Goal: Complete application form

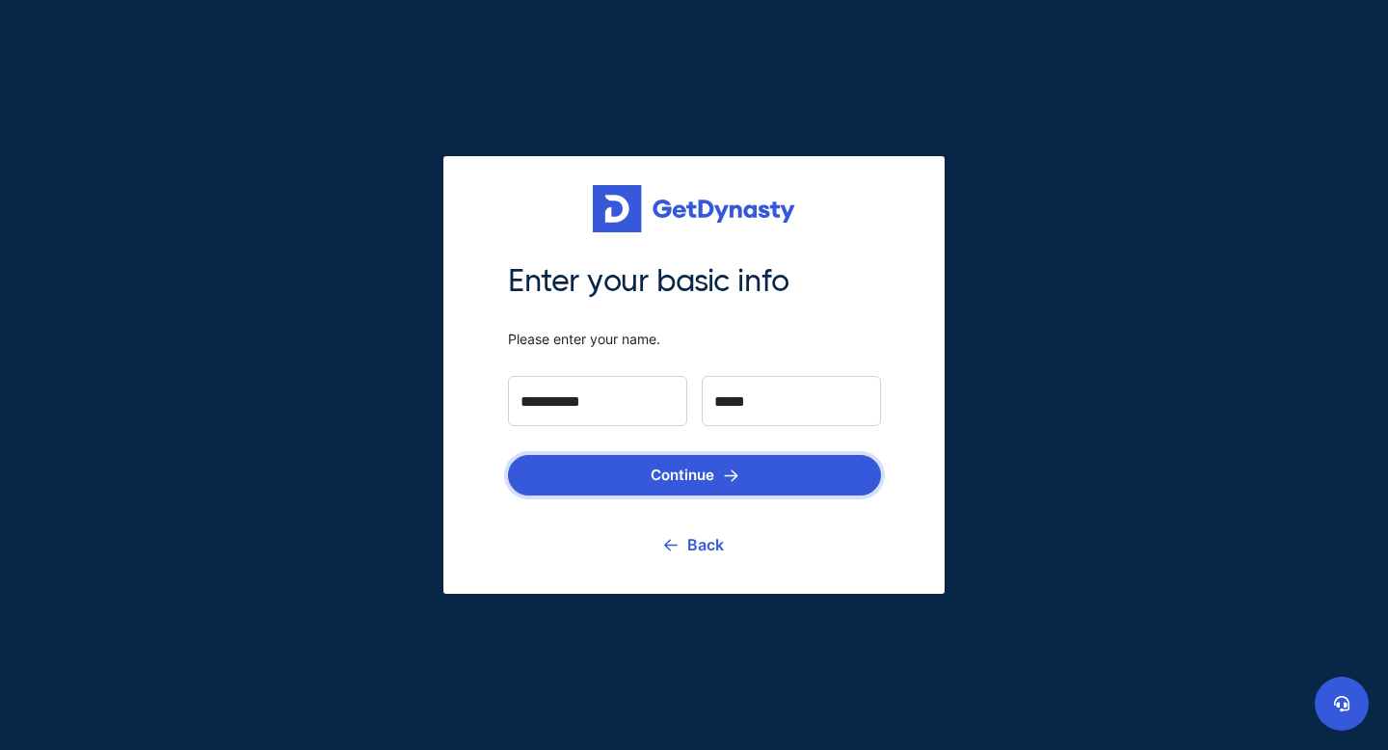
click at [732, 479] on img "submit" at bounding box center [731, 475] width 14 height 13
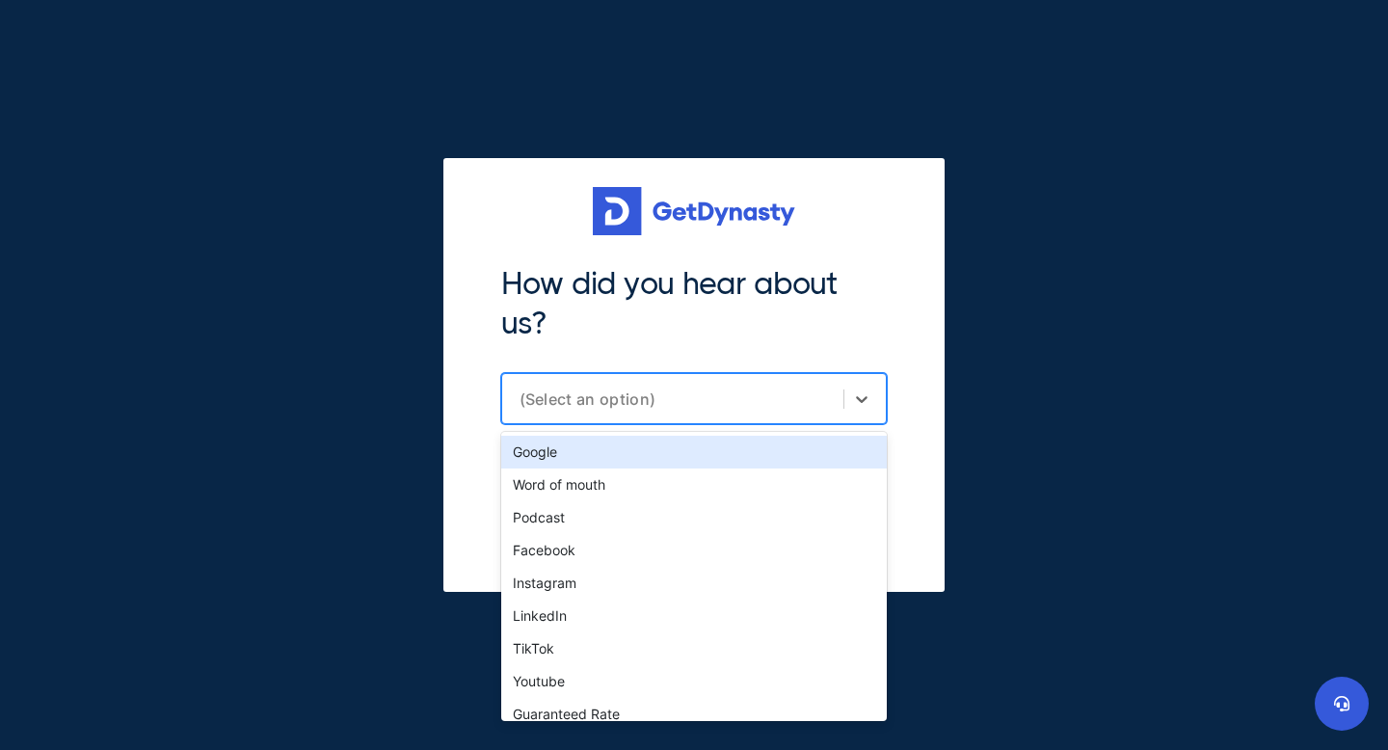
click at [732, 413] on div "(Select an option)" at bounding box center [694, 398] width 386 height 51
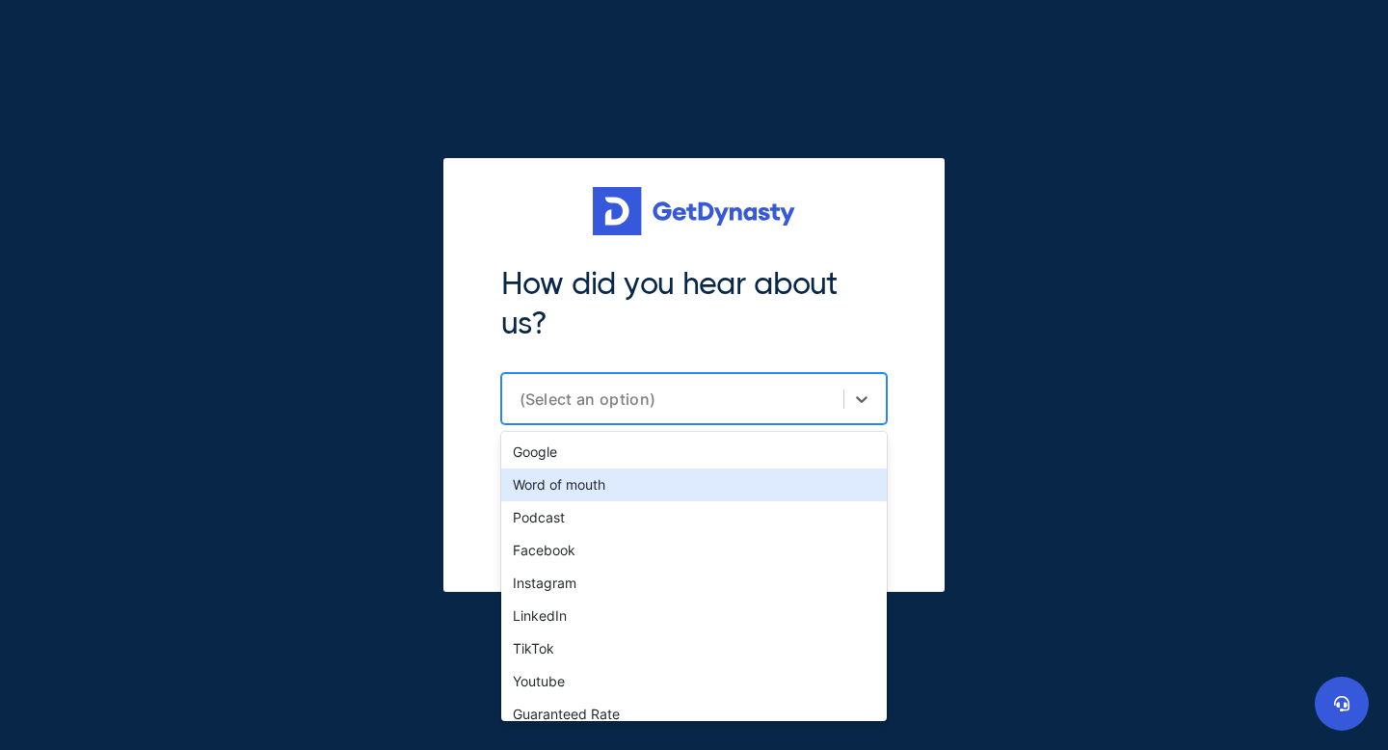
click at [713, 488] on div "Word of mouth" at bounding box center [694, 484] width 386 height 33
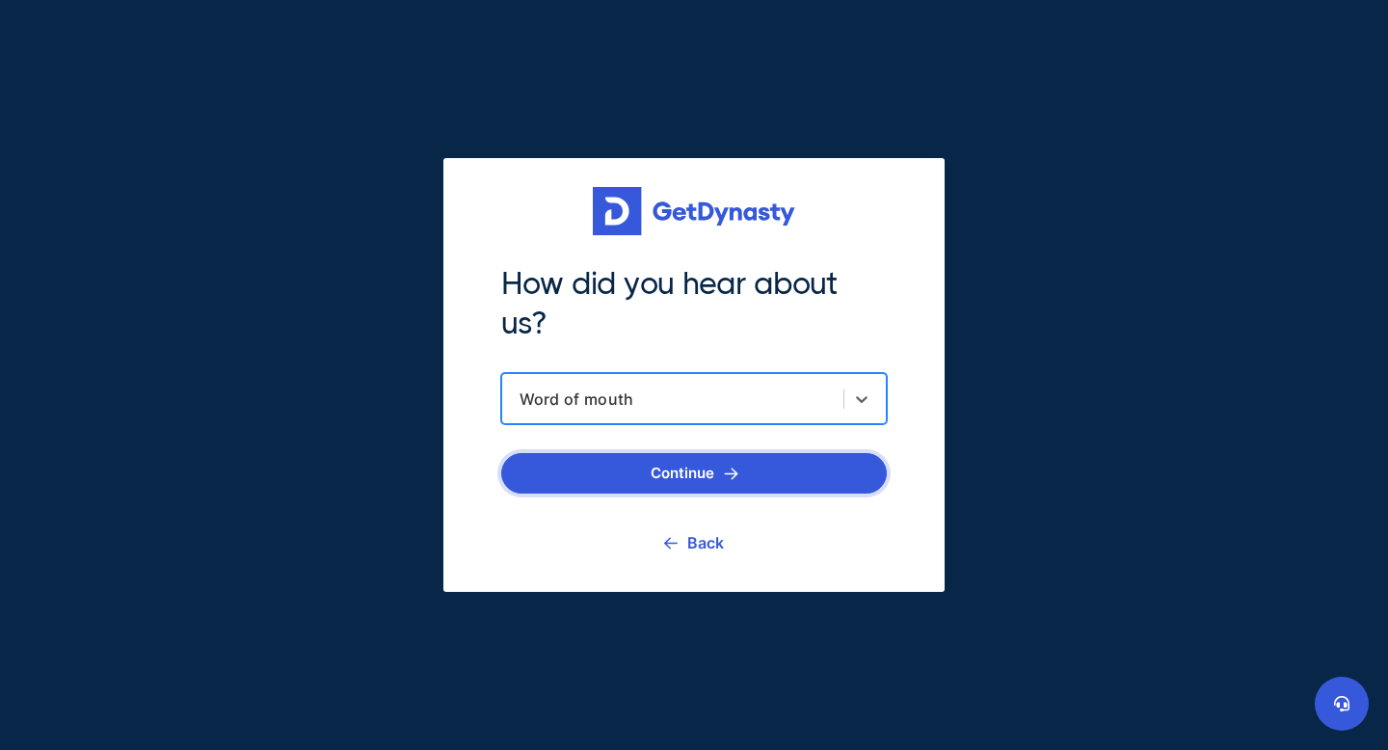
click at [719, 476] on button "Continue" at bounding box center [694, 473] width 386 height 40
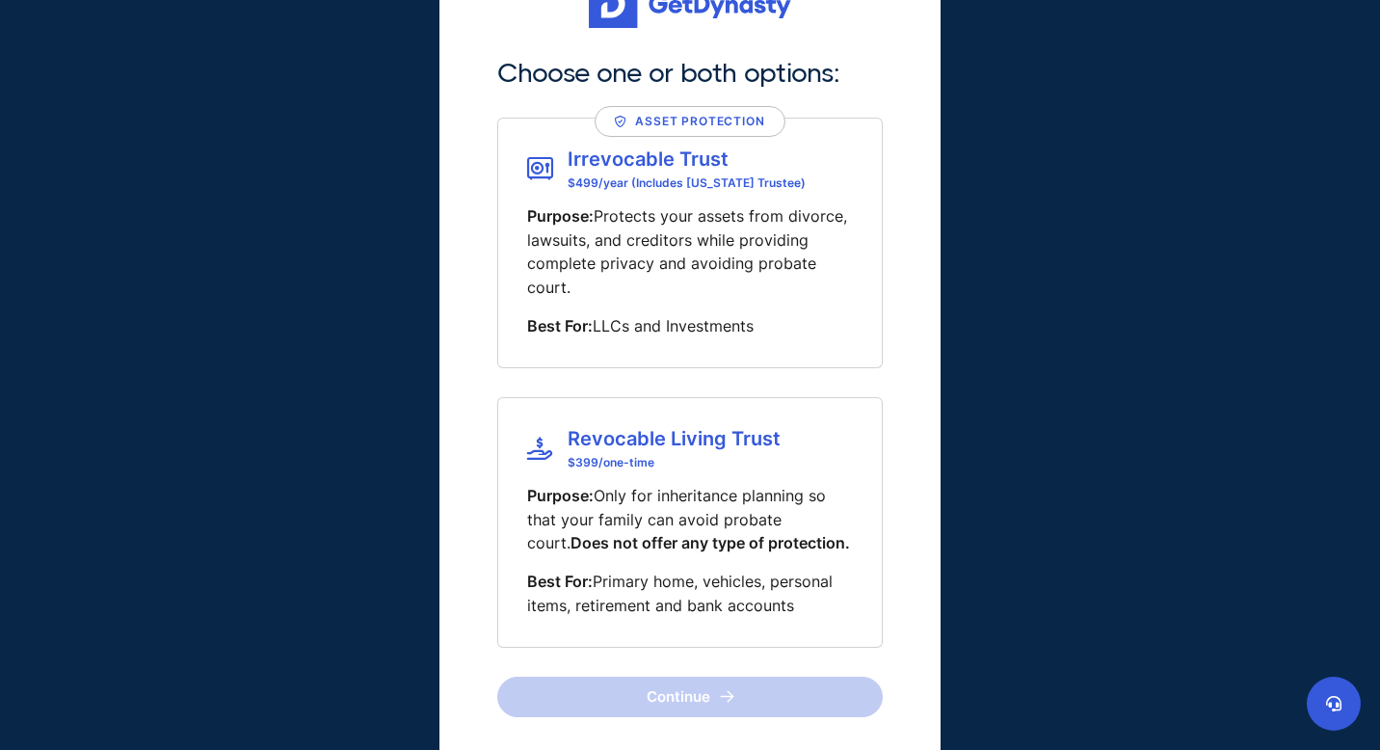
scroll to position [52, 0]
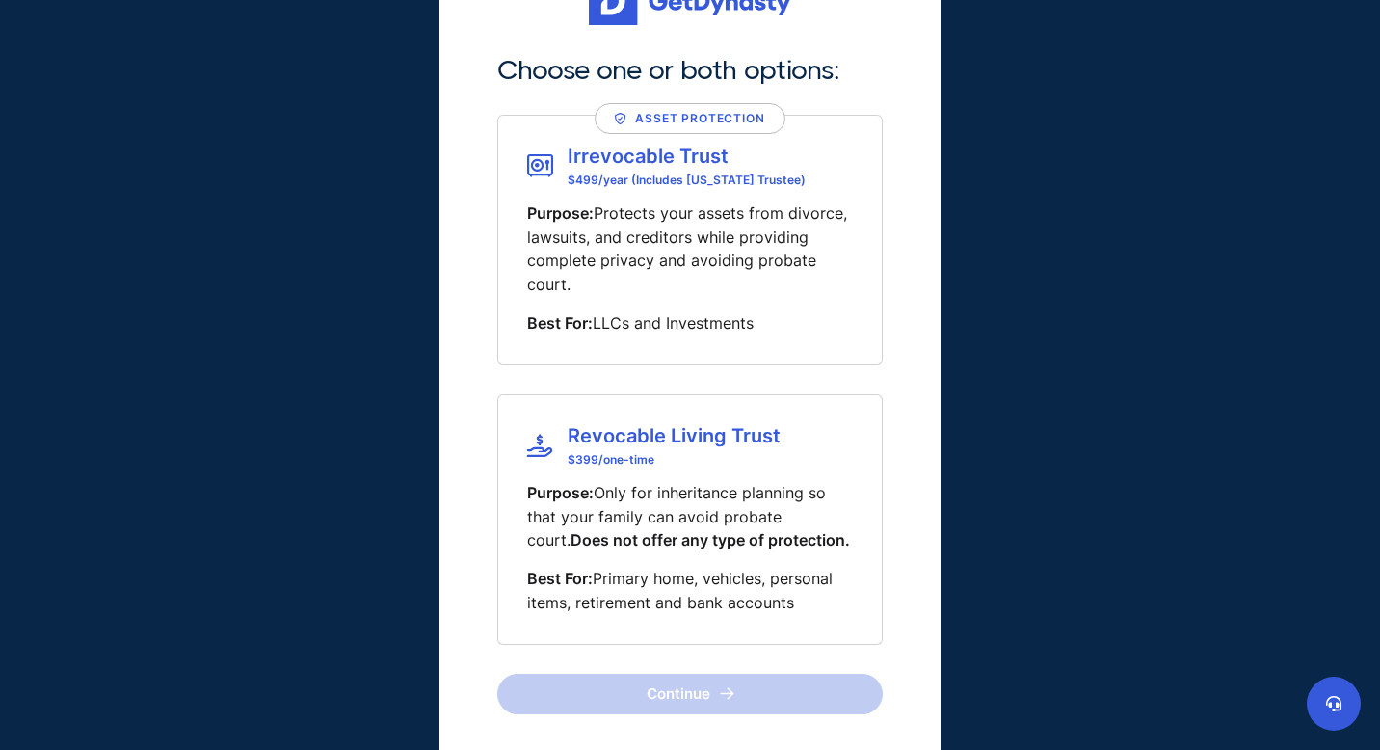
click at [662, 160] on span "Irrevocable Trust" at bounding box center [687, 156] width 238 height 23
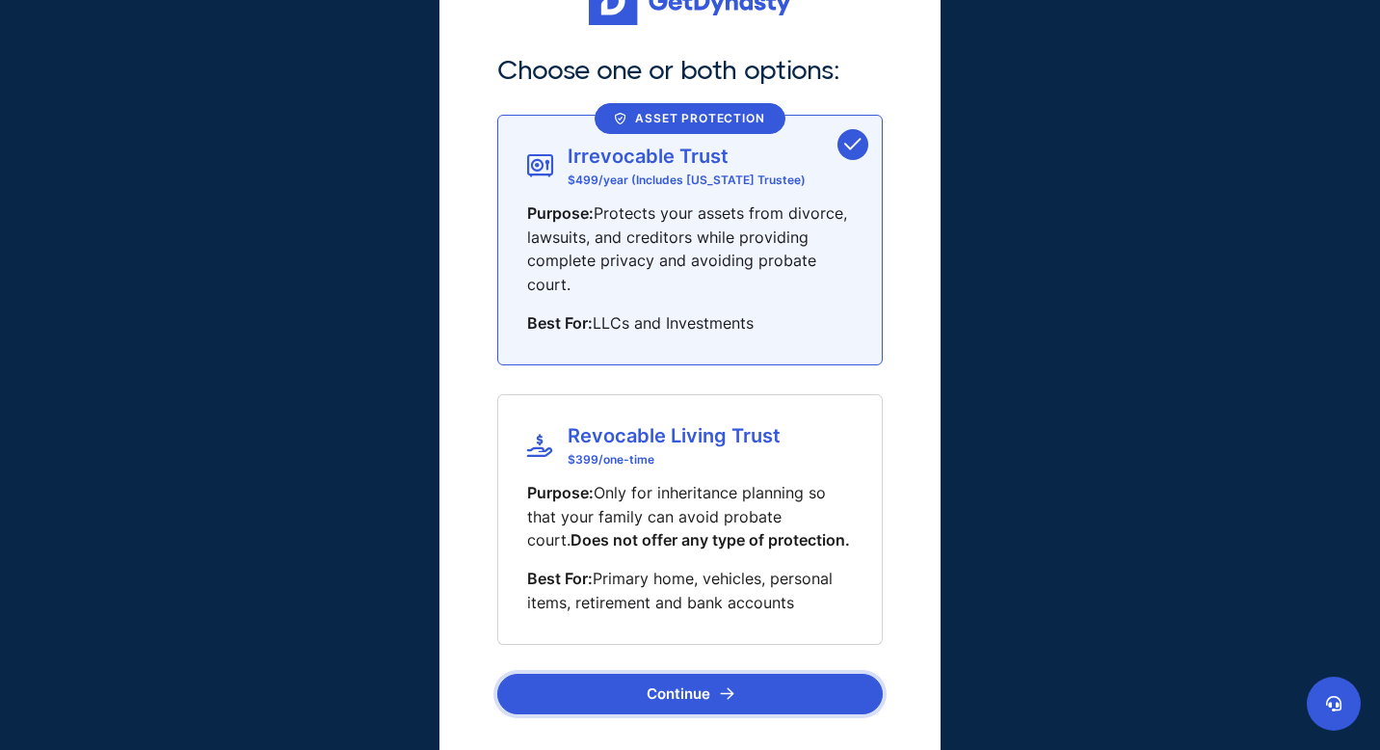
click at [684, 691] on button "Continue" at bounding box center [690, 694] width 386 height 40
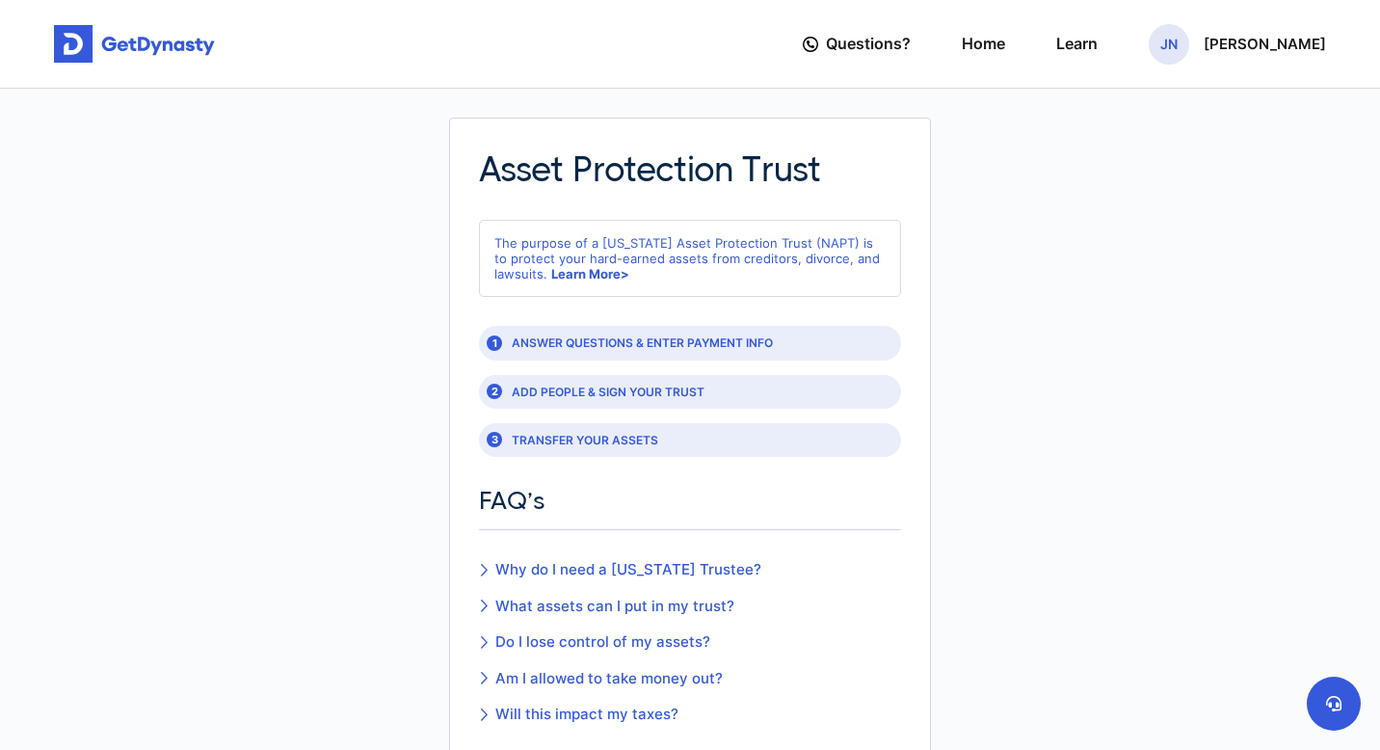
click at [664, 347] on div "1 ANSWER QUESTIONS & ENTER PAYMENT INFO" at bounding box center [690, 343] width 422 height 34
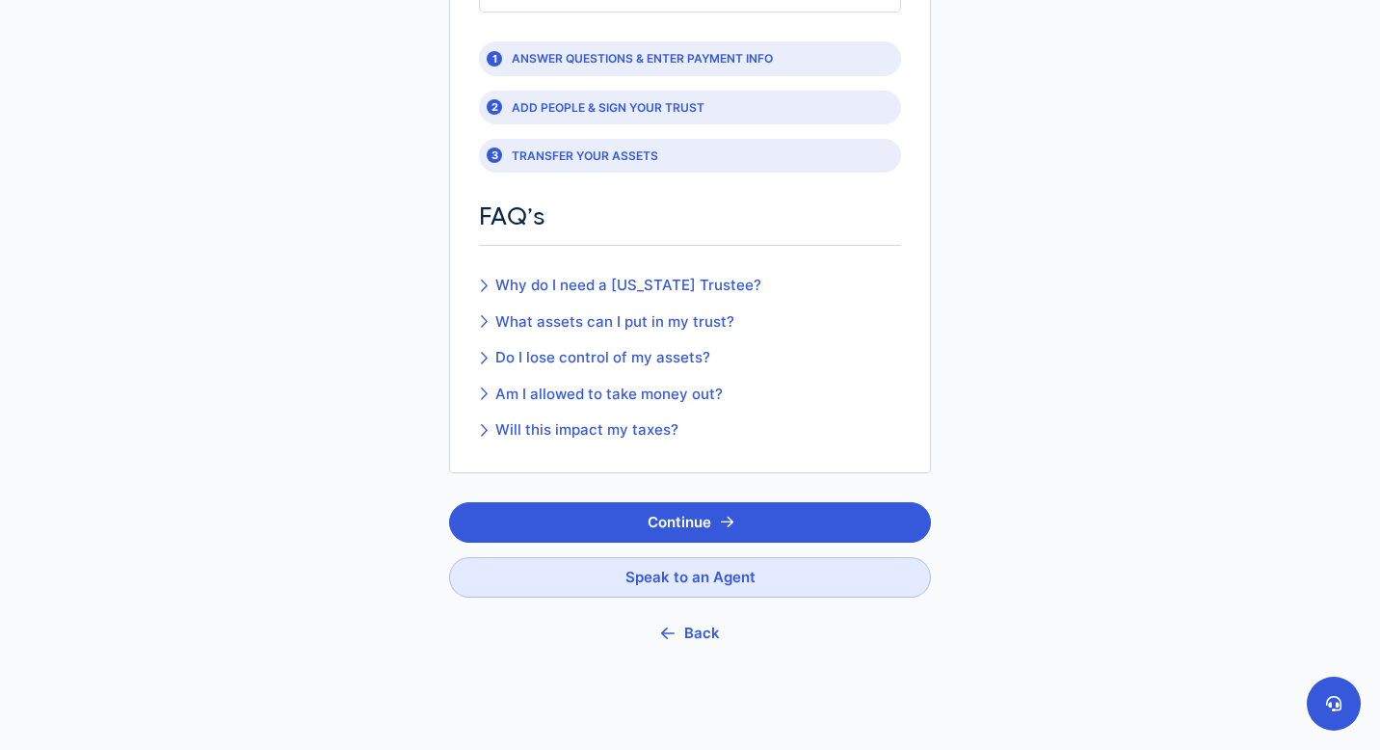
scroll to position [285, 0]
click at [696, 515] on button "Continue" at bounding box center [690, 521] width 482 height 40
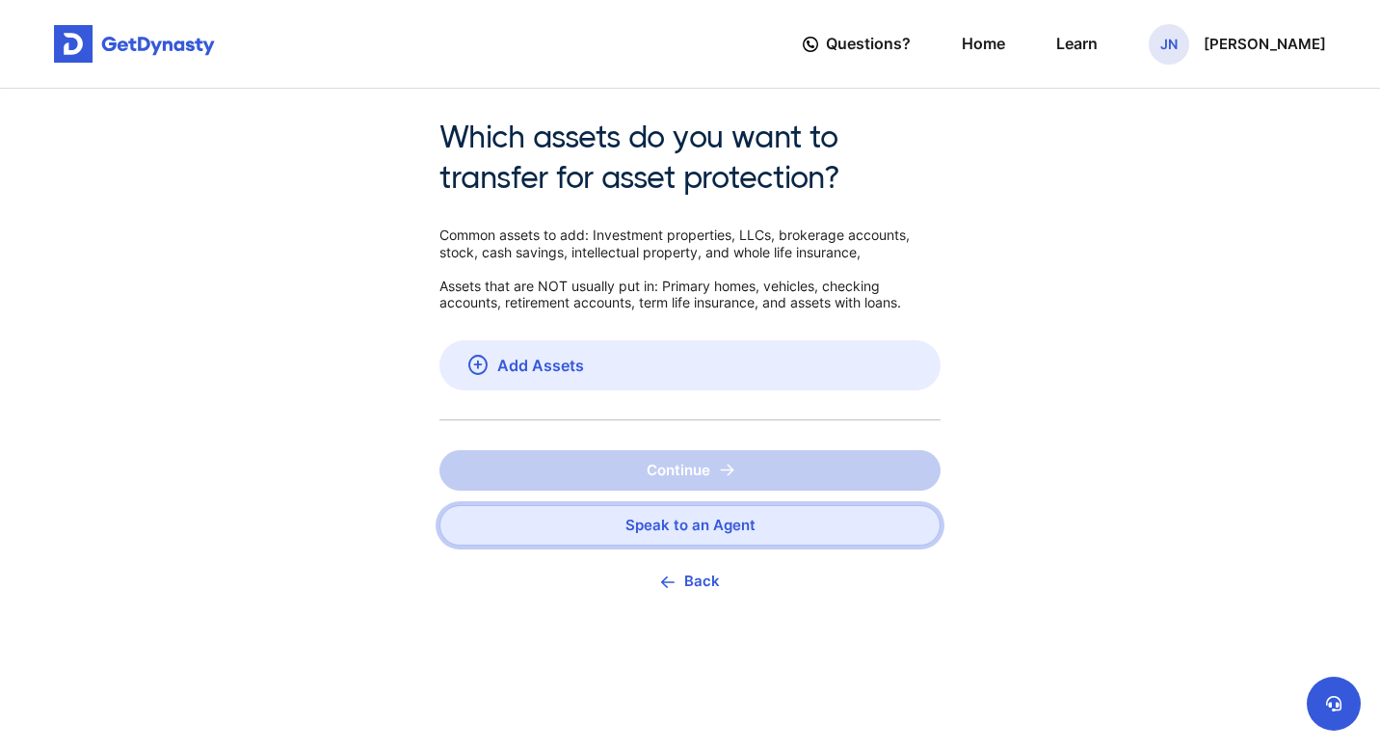
click at [731, 543] on link "Speak to an Agent" at bounding box center [689, 525] width 501 height 40
